Goal: Check status: Check status

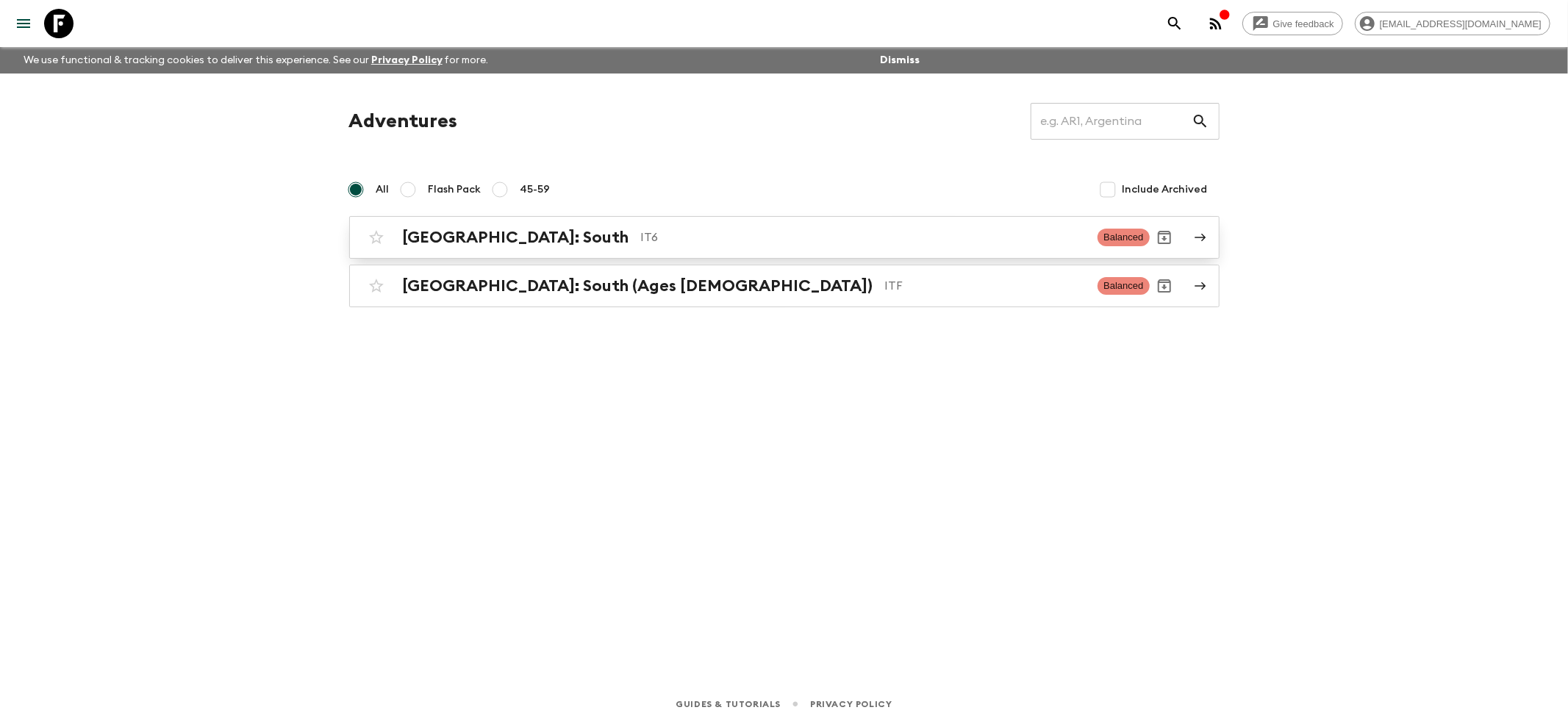
click at [456, 229] on h2 "[GEOGRAPHIC_DATA]: South" at bounding box center [516, 236] width 227 height 19
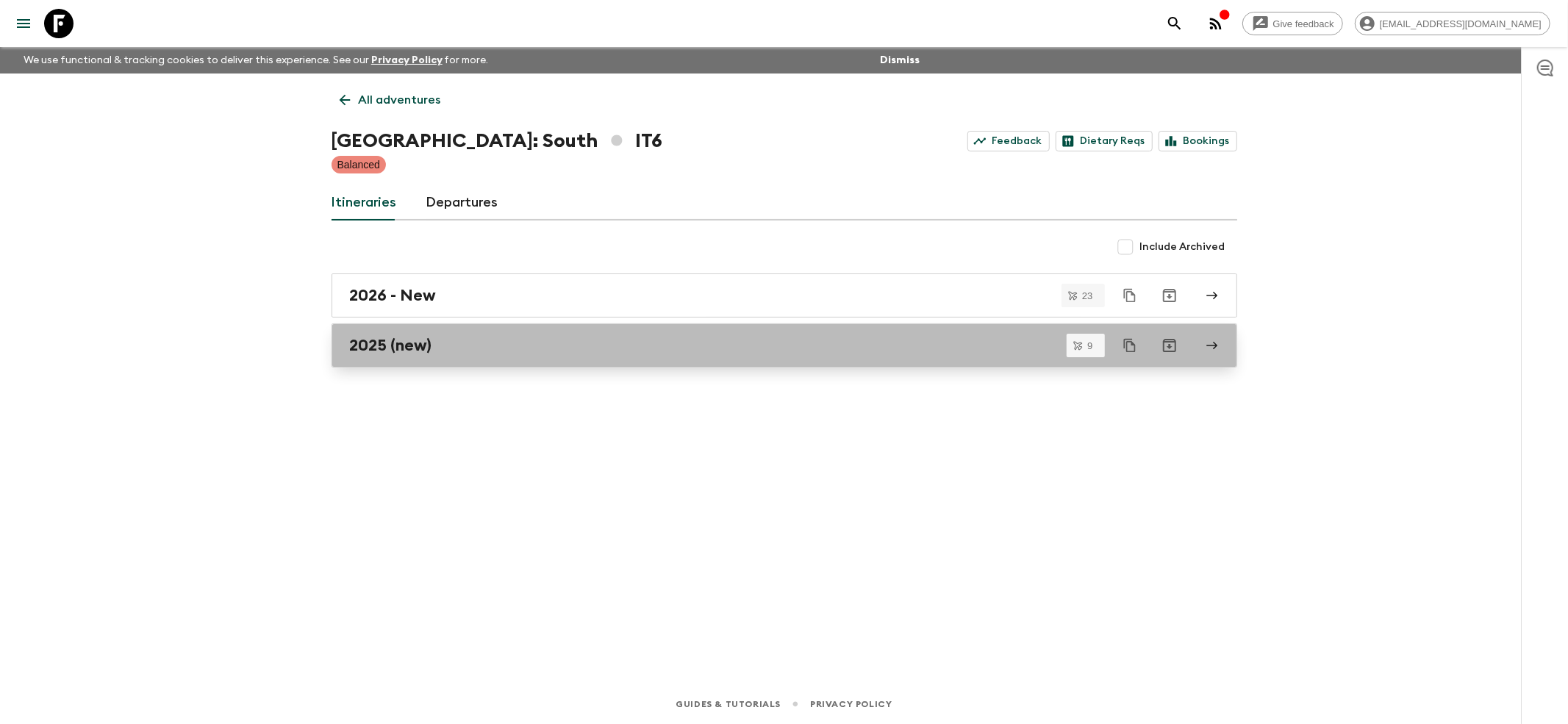
click at [376, 360] on link "2025 (new)" at bounding box center [784, 345] width 906 height 44
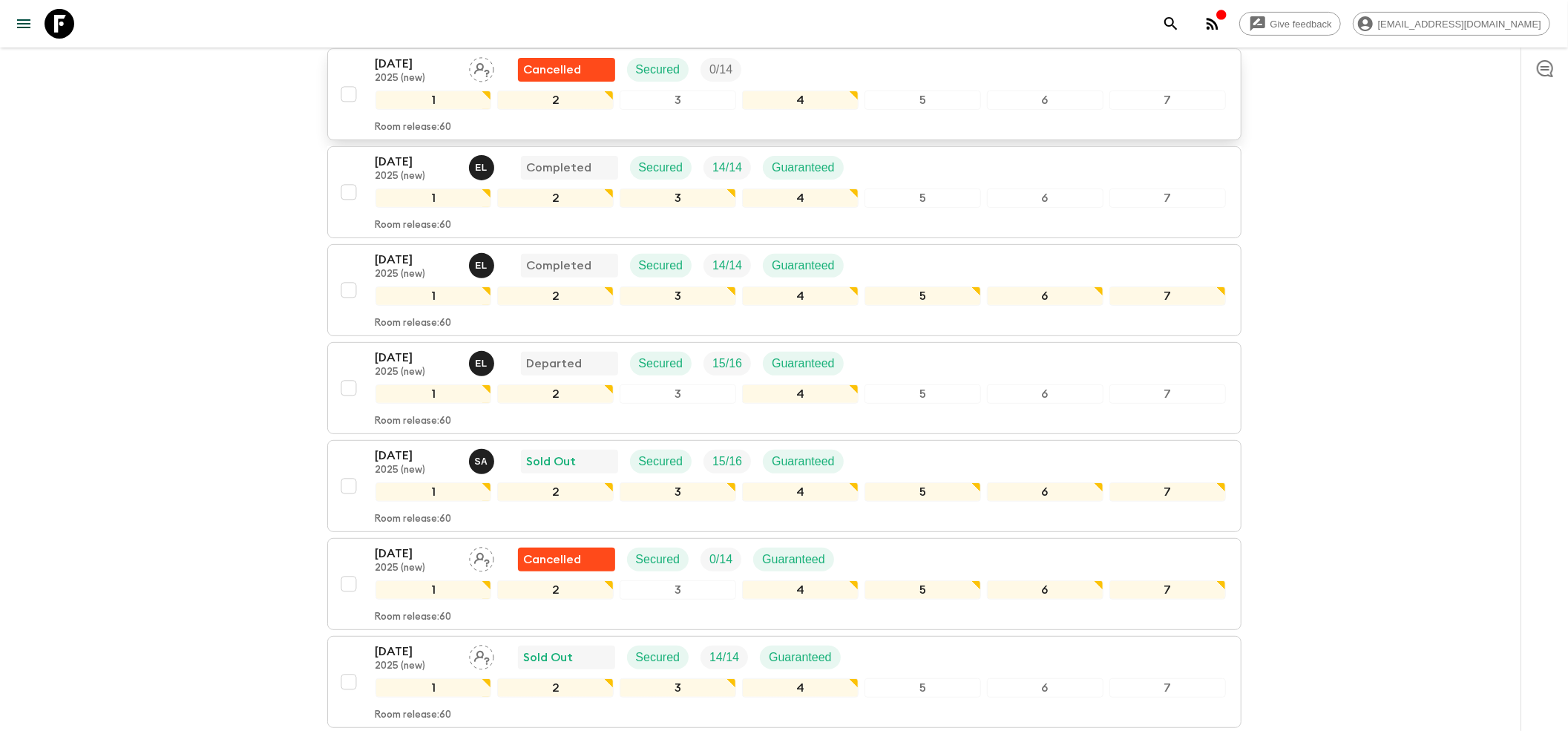
scroll to position [494, 0]
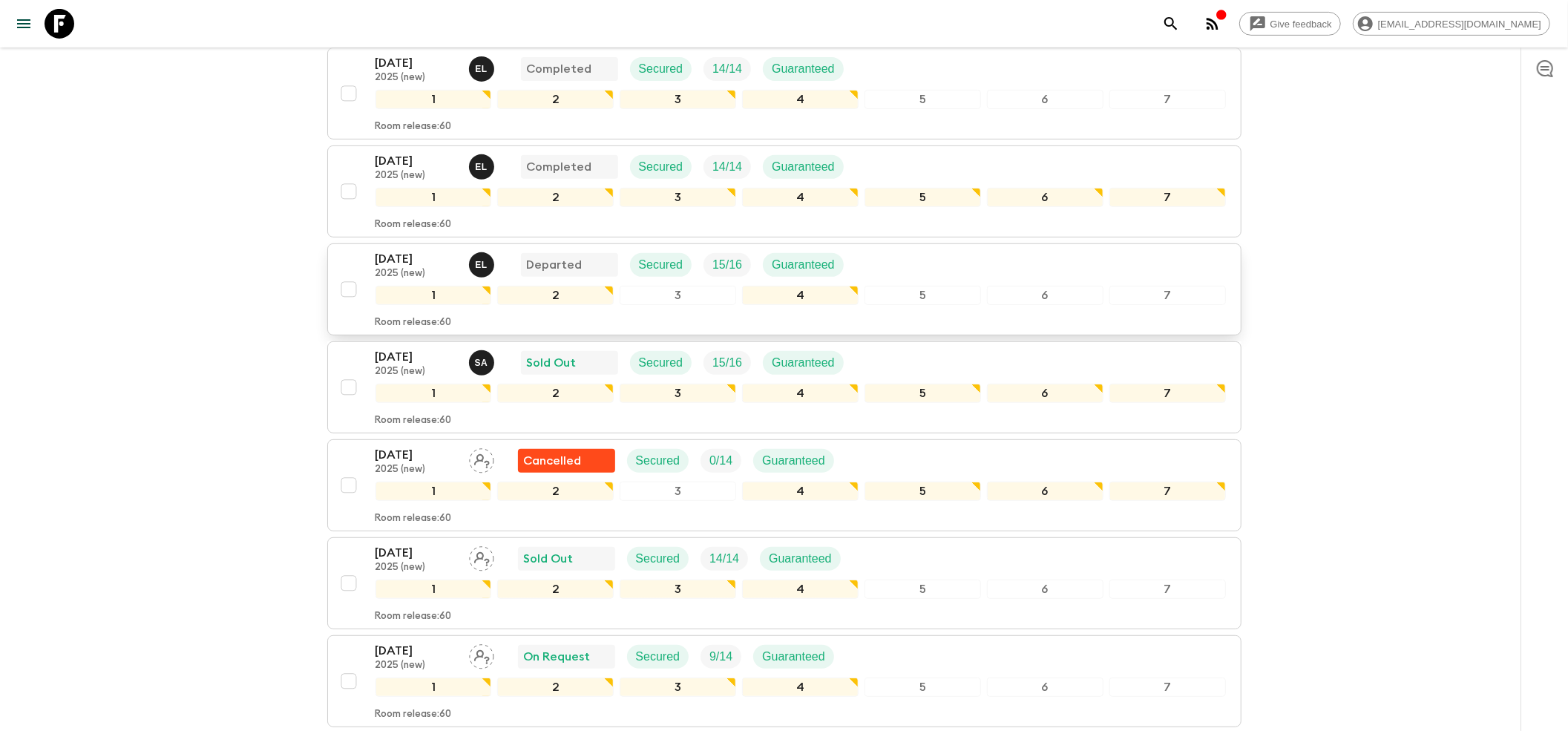
click at [421, 250] on p "[DATE]" at bounding box center [416, 259] width 82 height 18
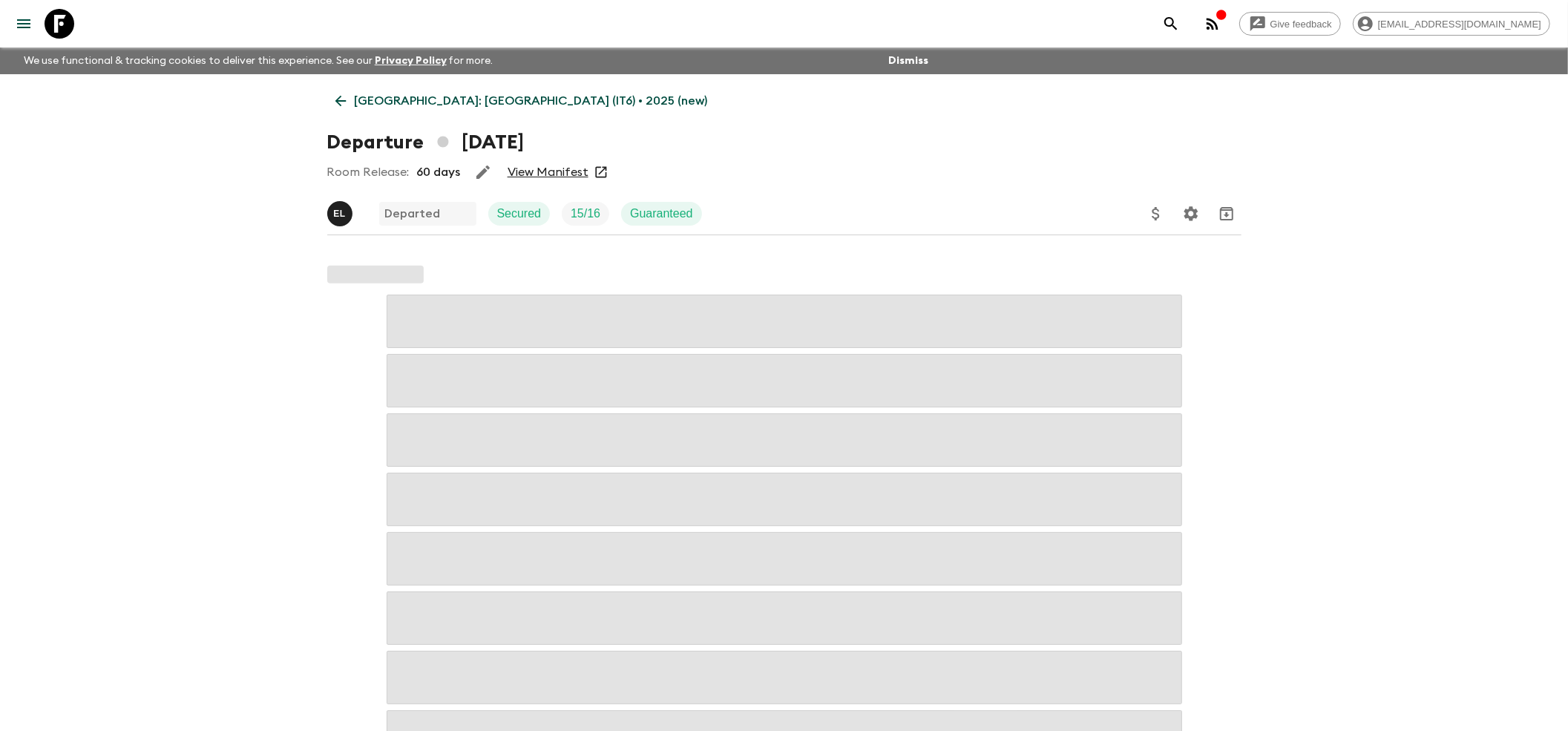
click at [548, 178] on link "View Manifest" at bounding box center [548, 172] width 81 height 15
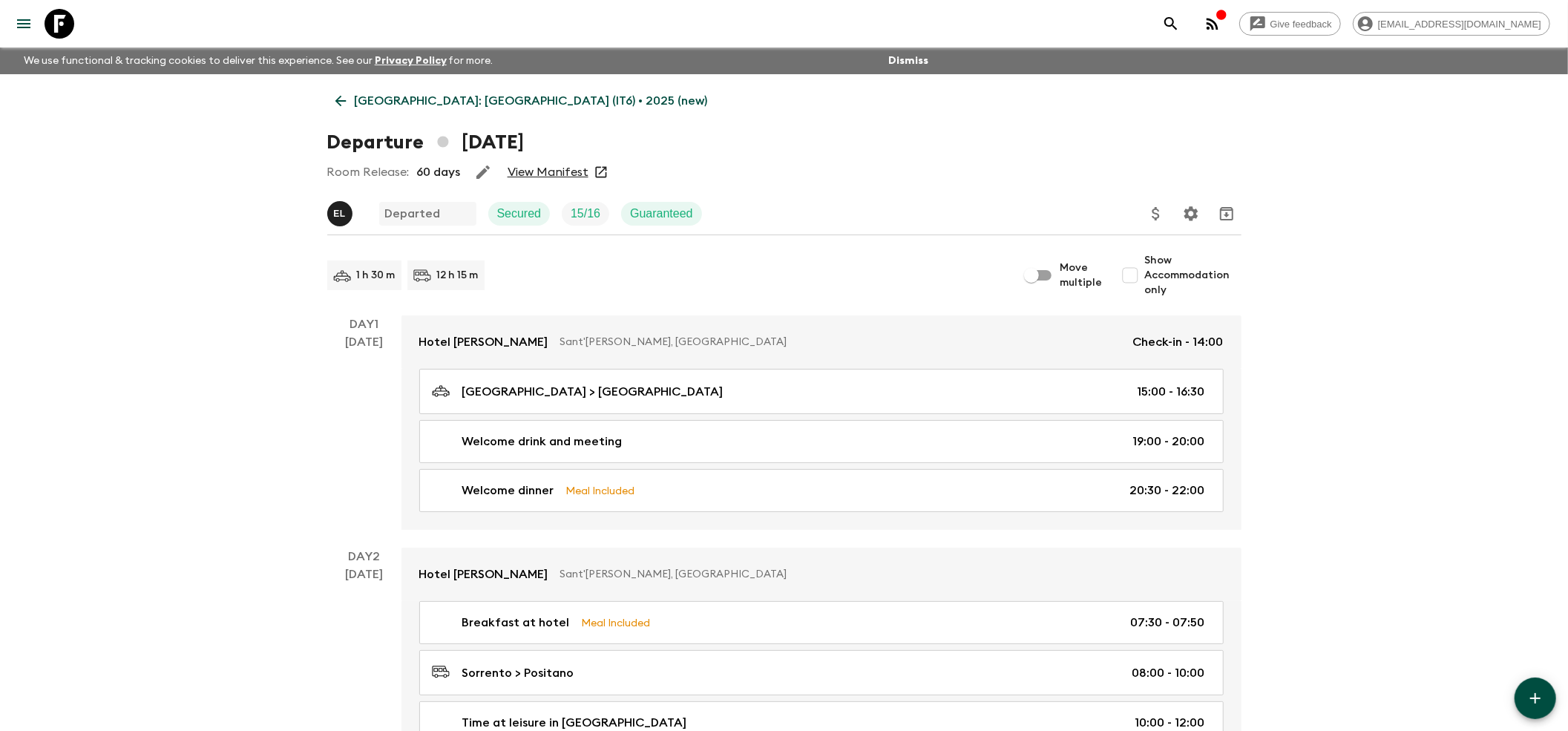
click at [340, 97] on icon at bounding box center [340, 101] width 11 height 11
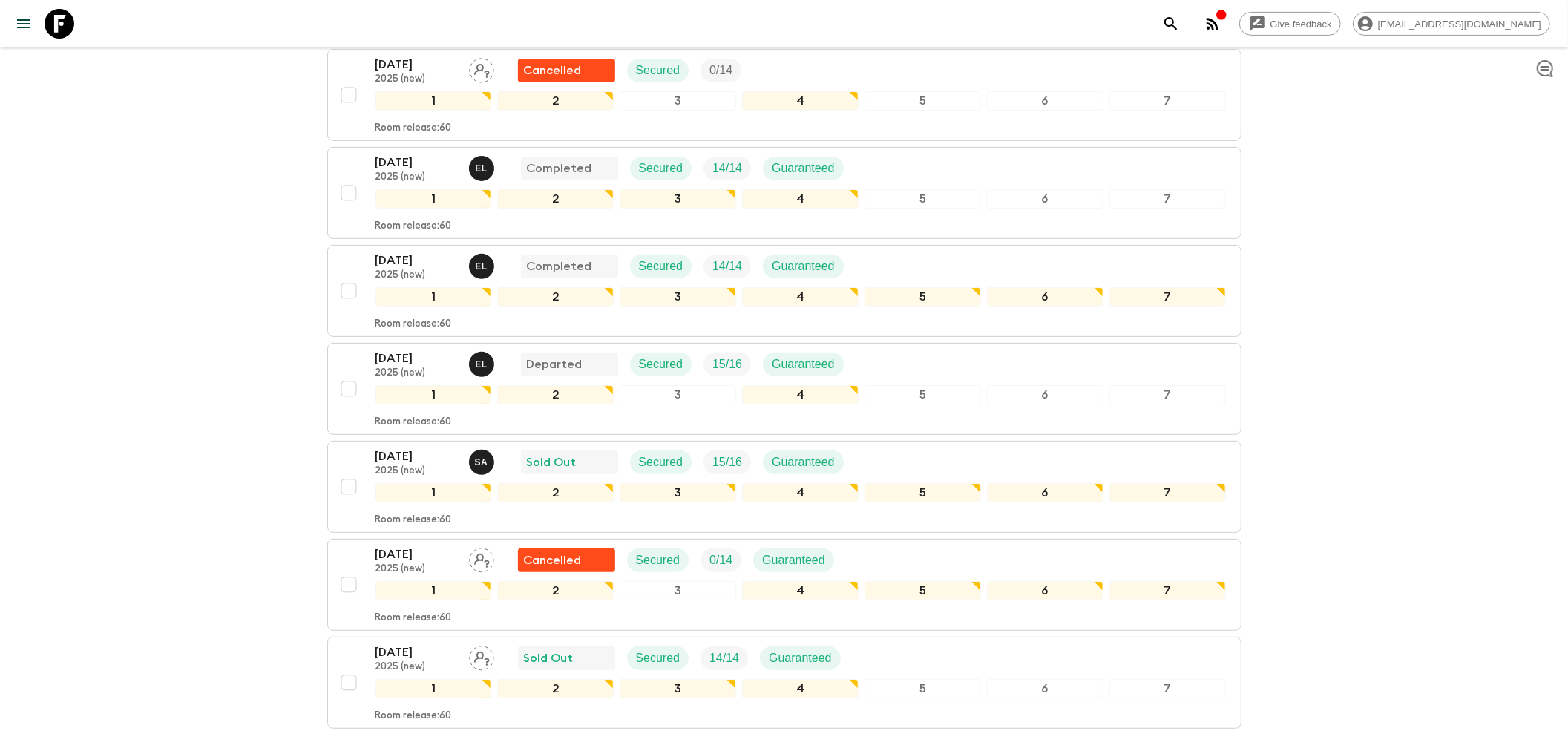
scroll to position [396, 0]
click at [387, 447] on p "[DATE]" at bounding box center [416, 456] width 82 height 18
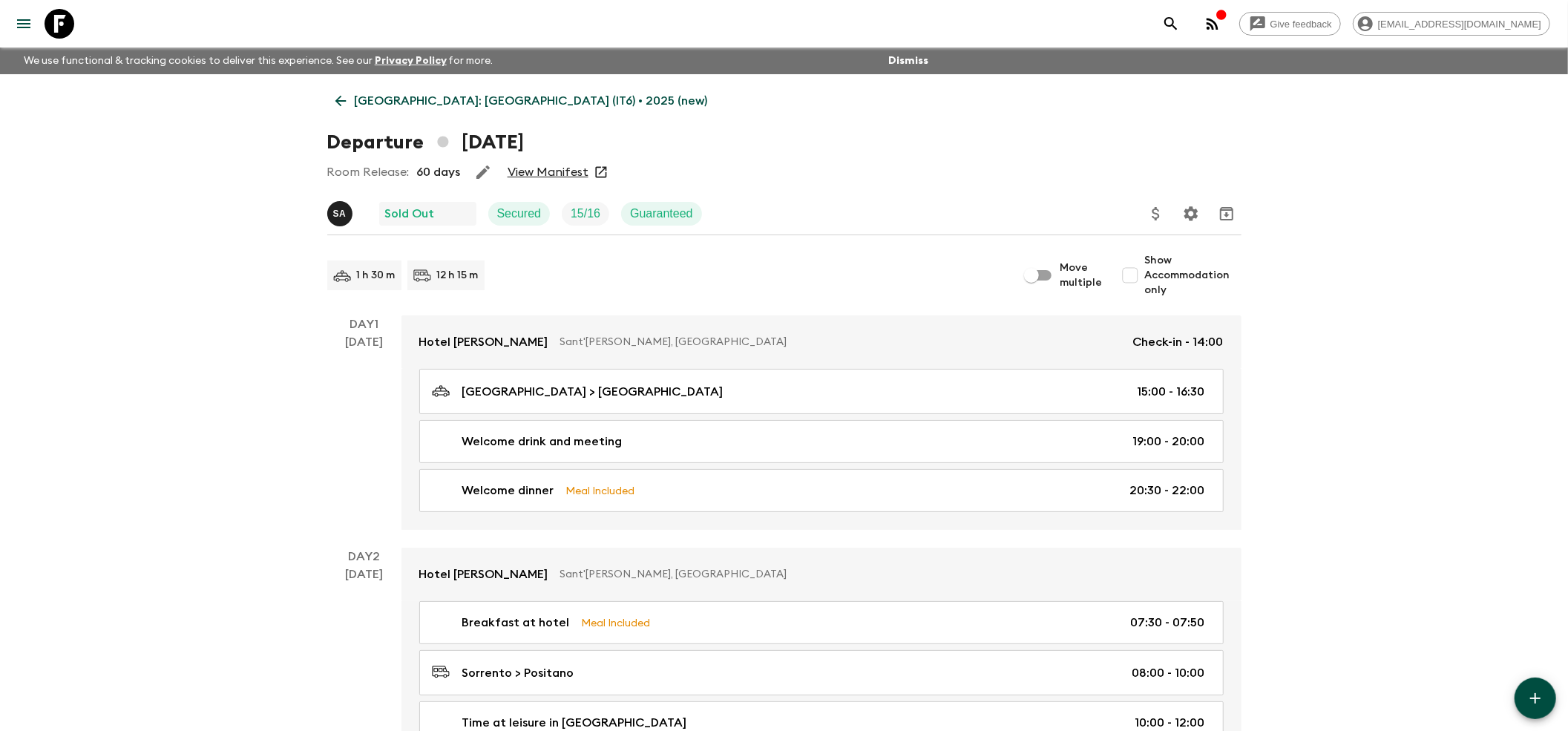
click at [556, 176] on link "View Manifest" at bounding box center [548, 172] width 81 height 15
click at [334, 104] on icon at bounding box center [340, 101] width 17 height 17
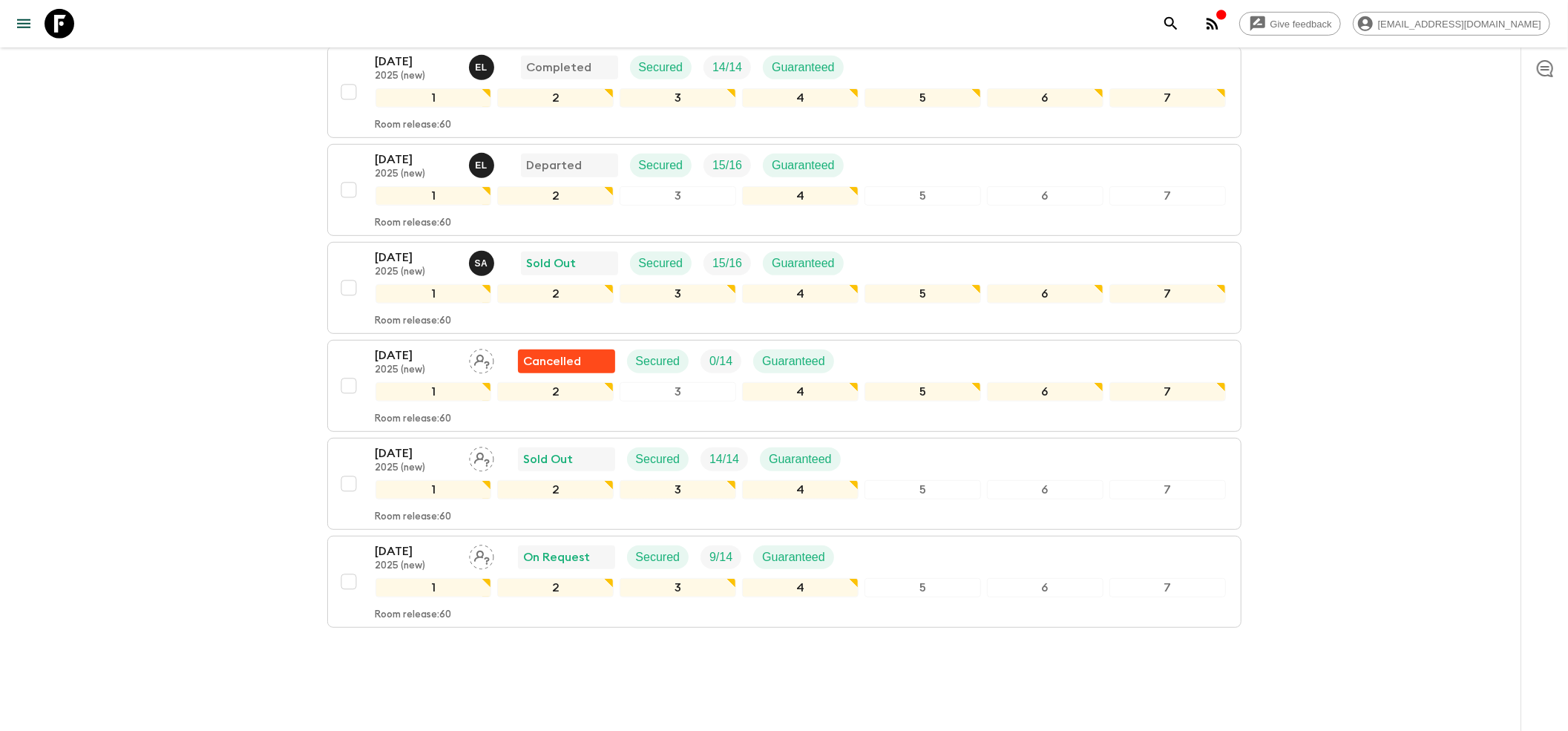
scroll to position [605, 0]
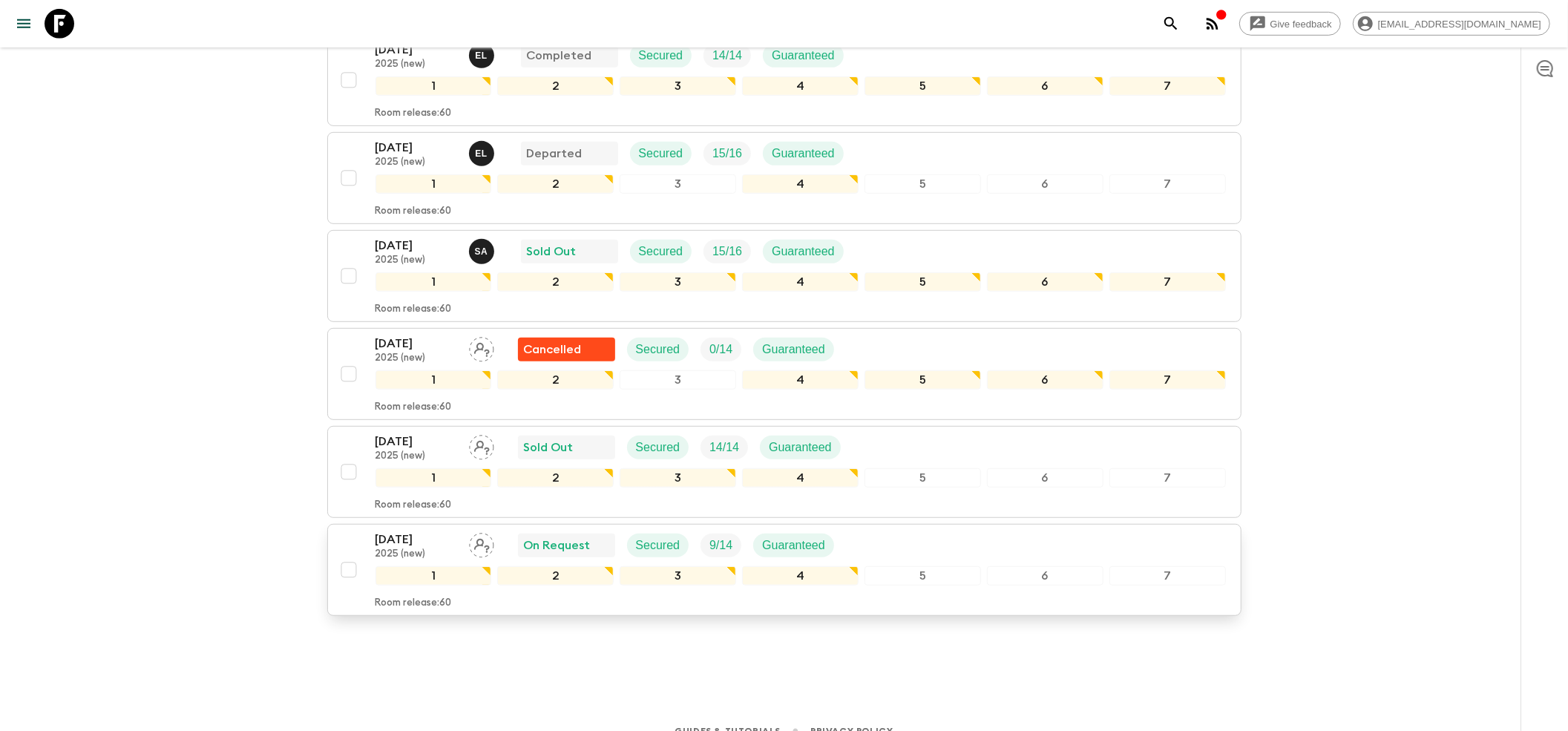
click at [416, 530] on p "[DATE]" at bounding box center [416, 539] width 82 height 18
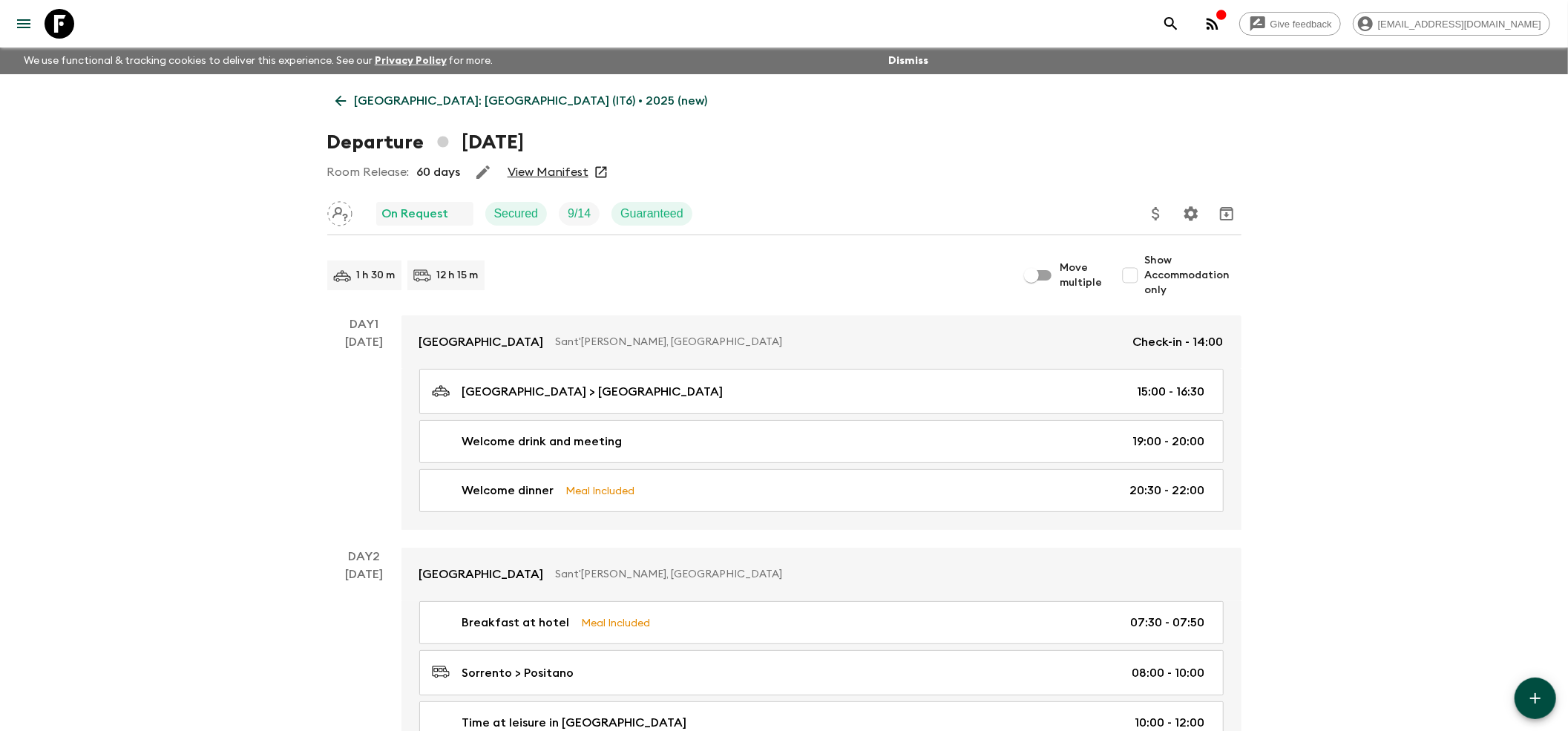
click at [339, 99] on icon at bounding box center [340, 101] width 17 height 17
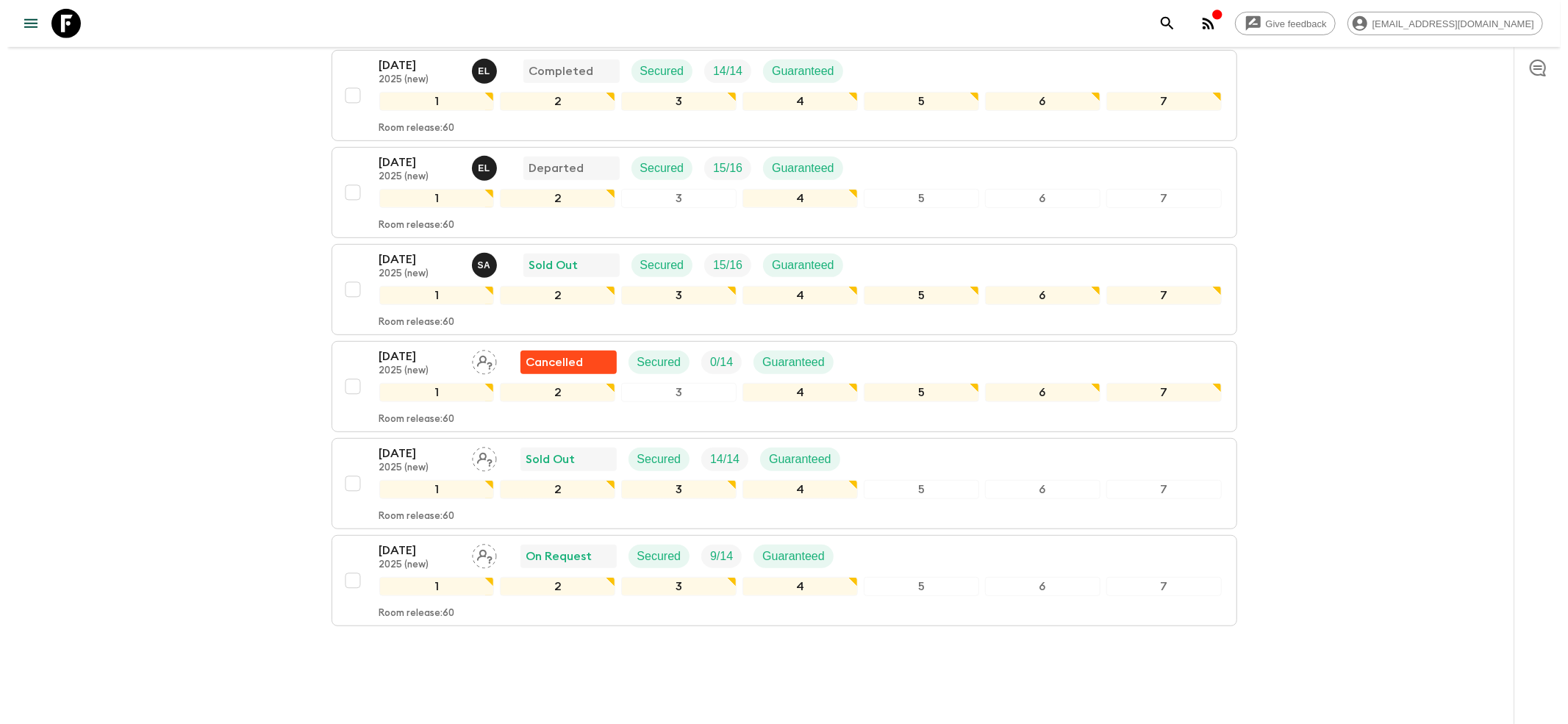
scroll to position [600, 0]
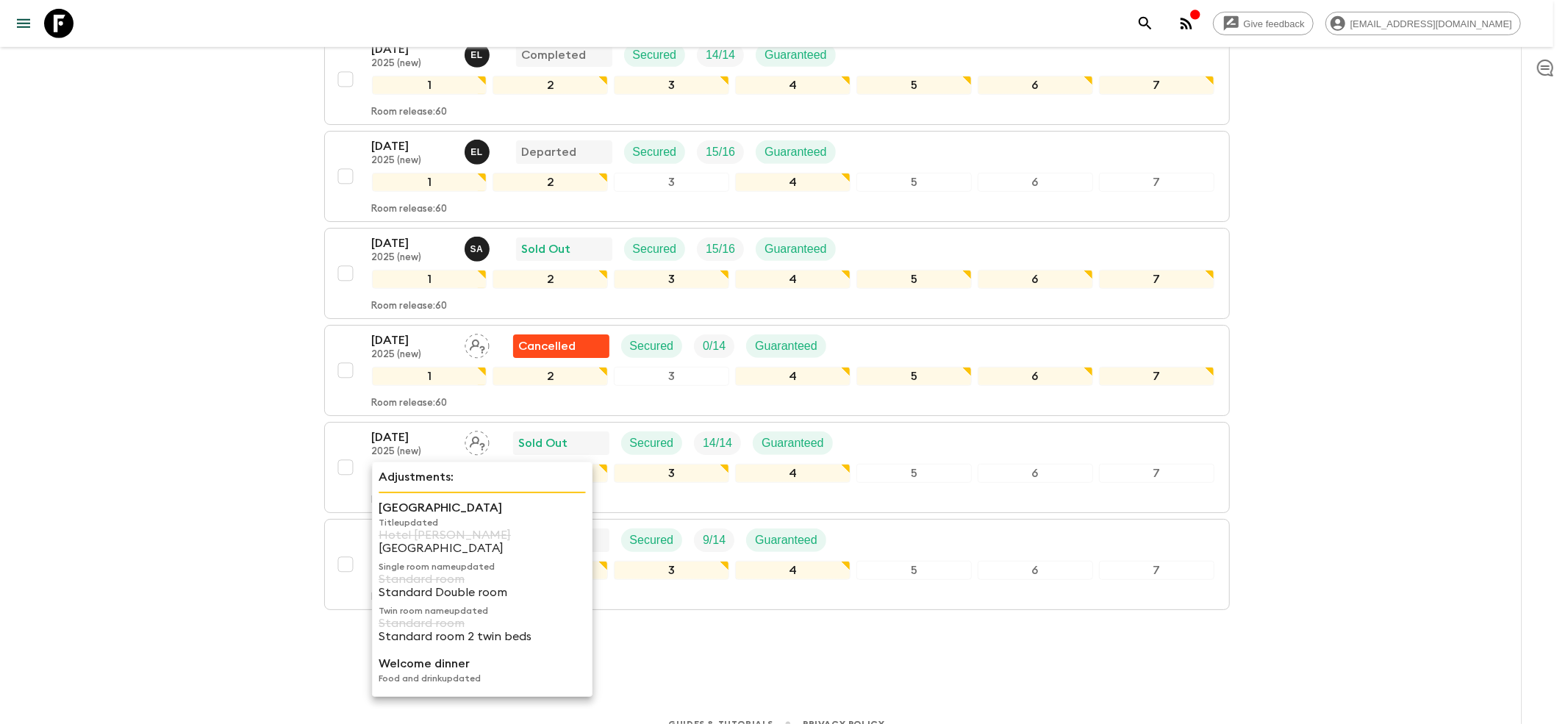
click at [395, 512] on p "[GEOGRAPHIC_DATA]" at bounding box center [482, 508] width 207 height 18
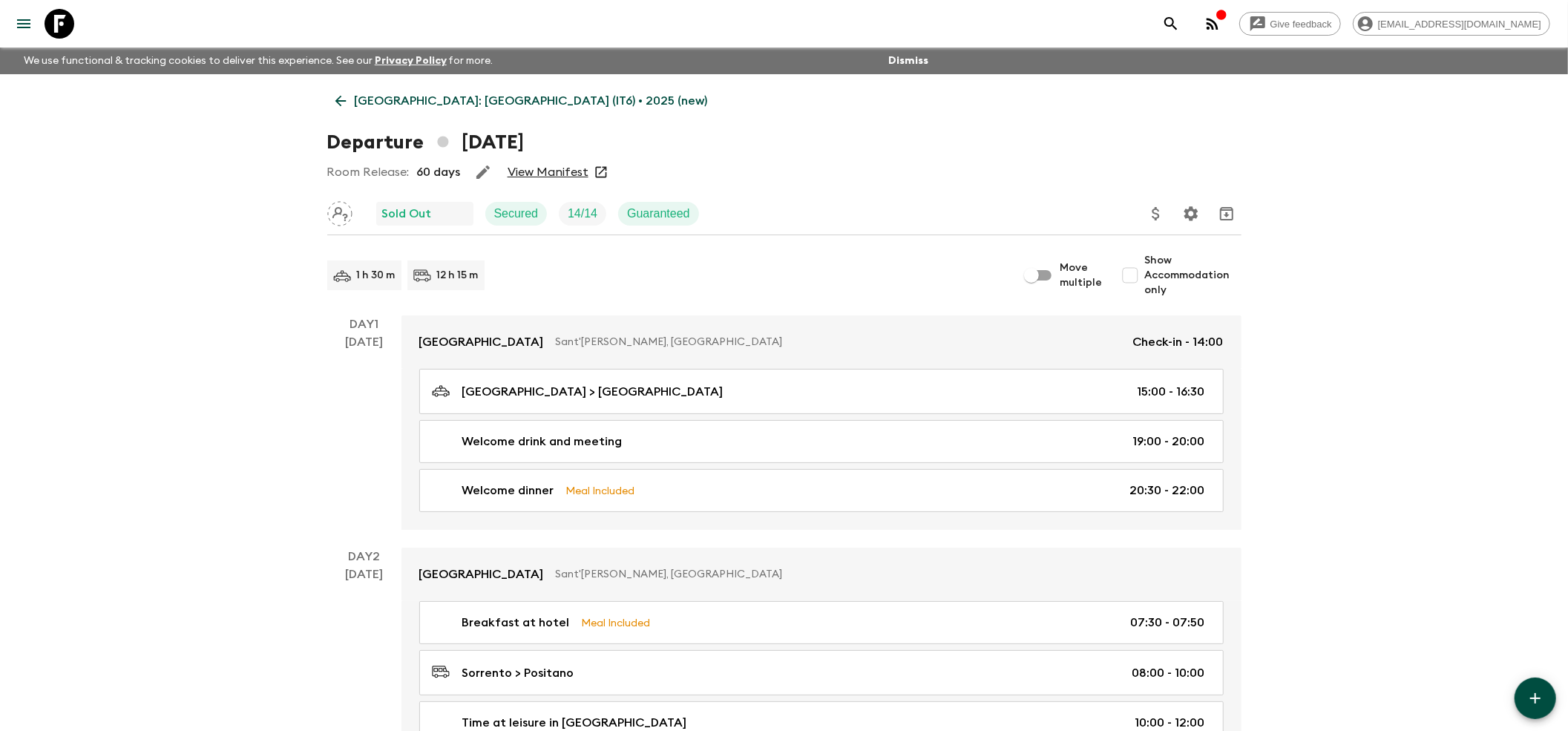
click at [339, 102] on icon at bounding box center [340, 101] width 17 height 17
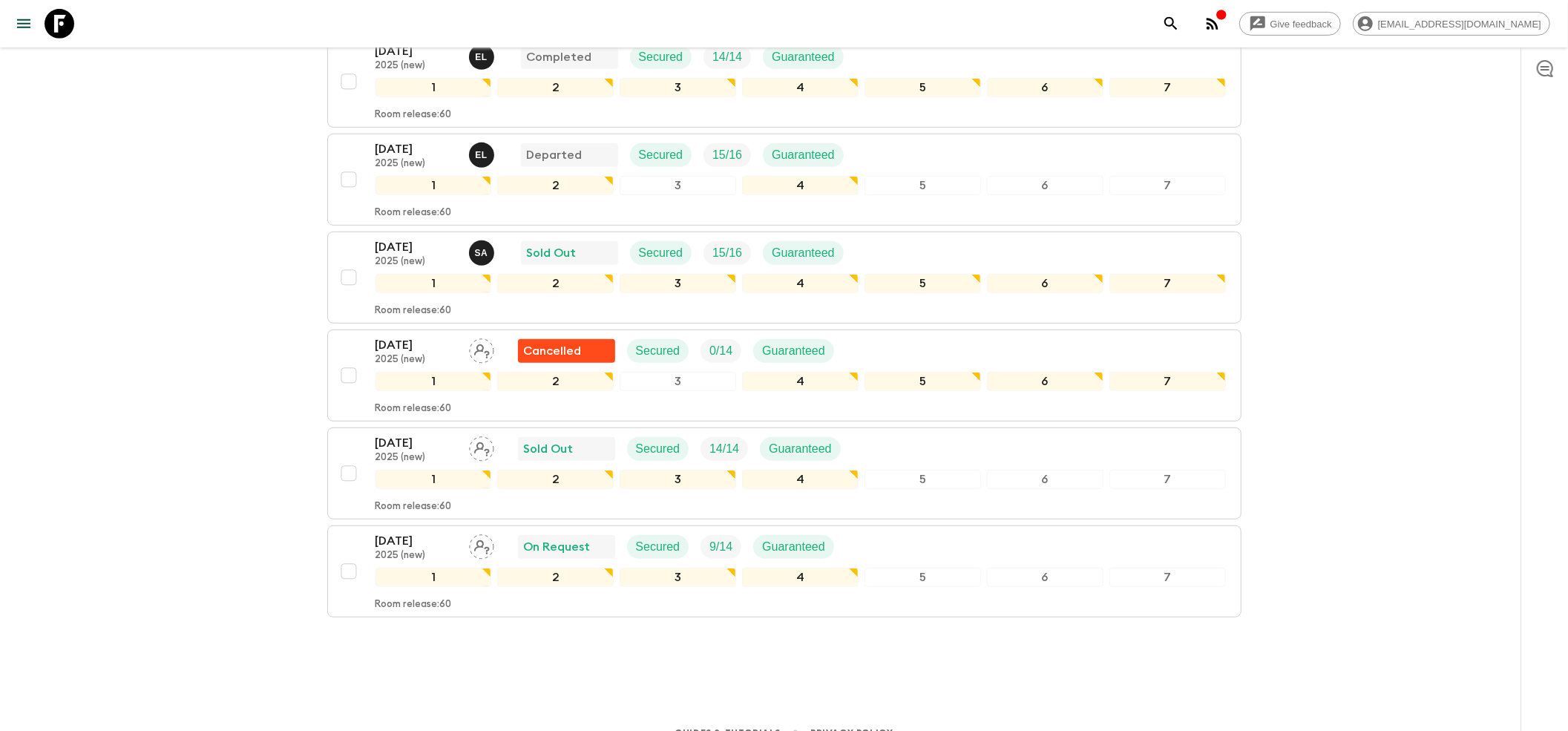
scroll to position [605, 0]
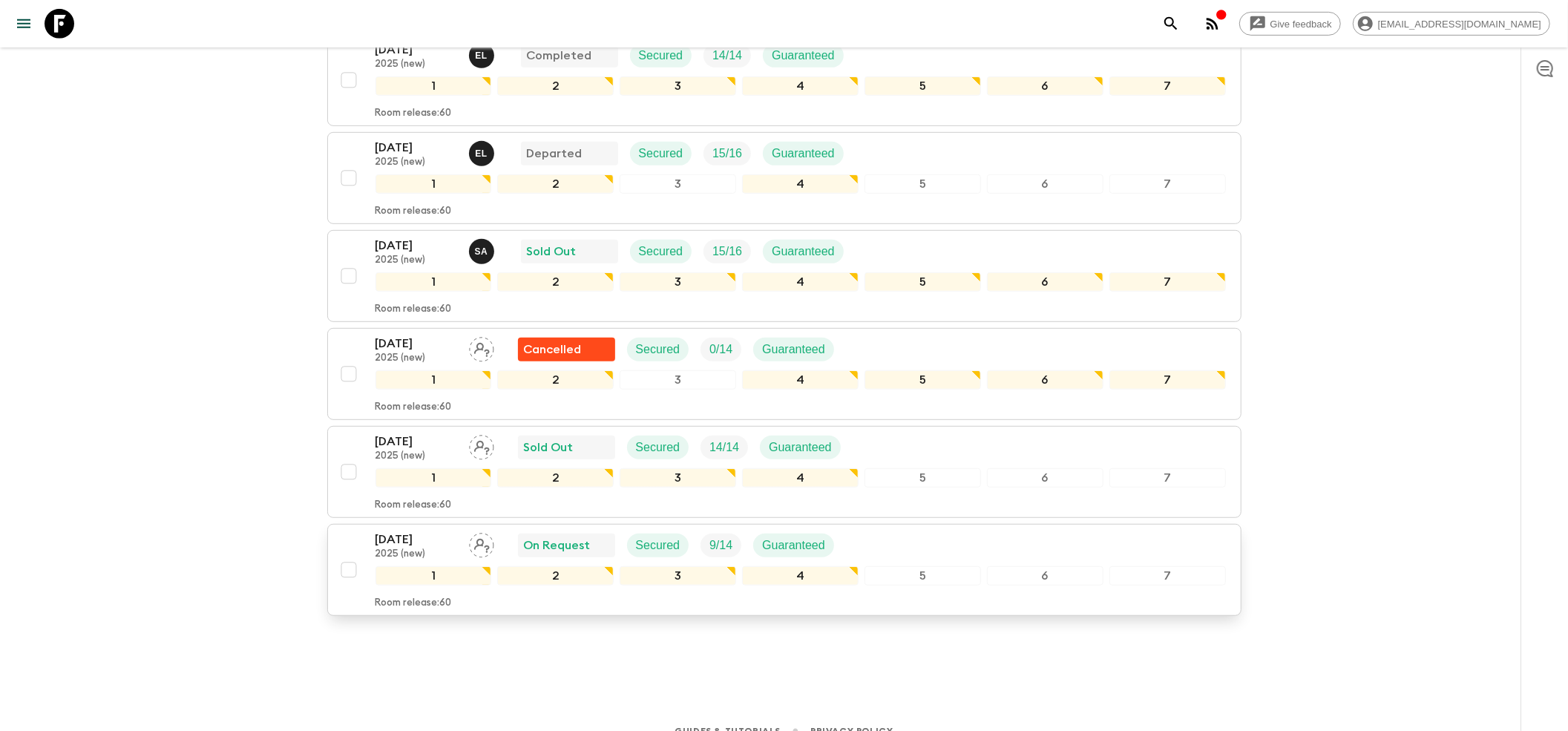
click at [356, 530] on div "[DATE] 2025 (new) On Request Secured 9 / 14 Guaranteed 1 2 3 4 5 6 7 Room relea…" at bounding box center [780, 569] width 892 height 78
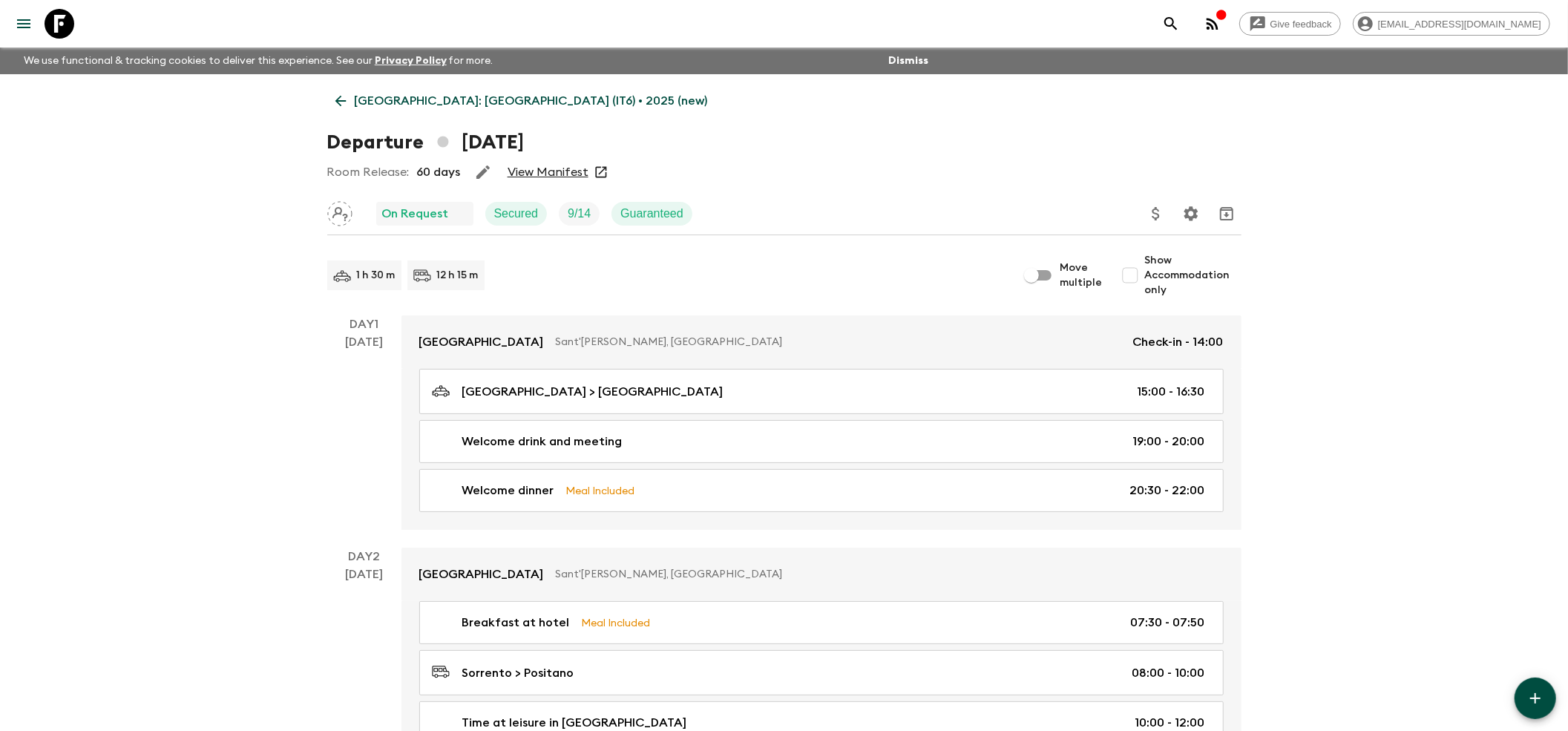
click at [533, 164] on link "View Manifest" at bounding box center [548, 172] width 81 height 15
